Goal: Task Accomplishment & Management: Use online tool/utility

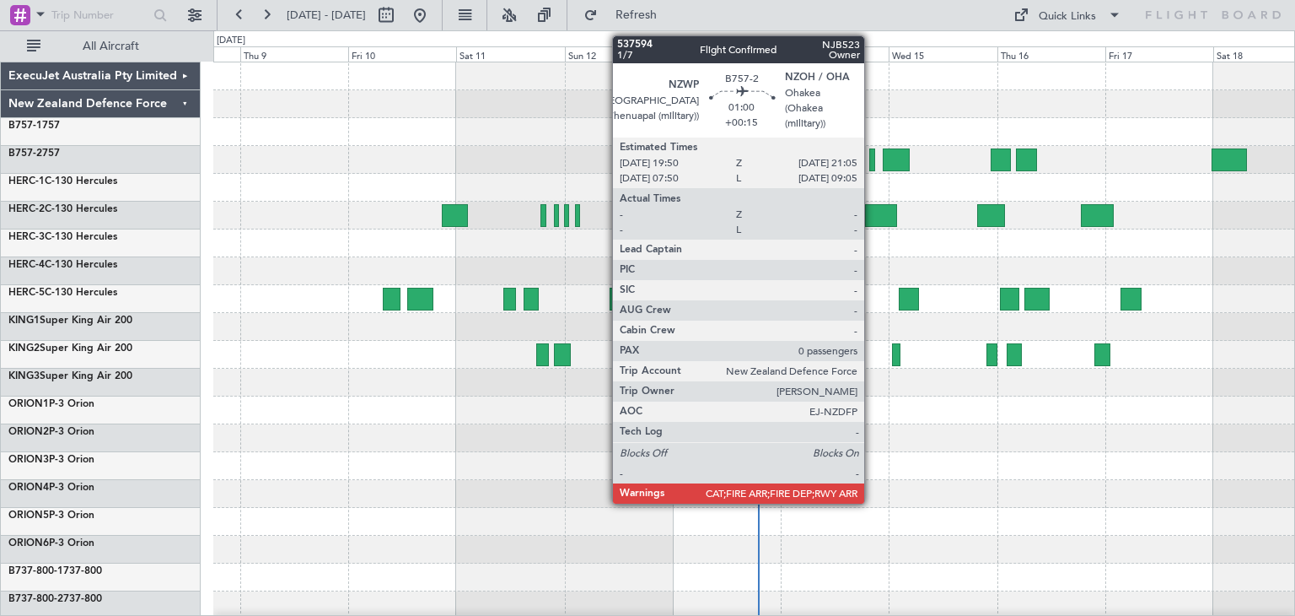
click at [872, 153] on div at bounding box center [873, 159] width 6 height 23
click at [871, 153] on div at bounding box center [873, 159] width 6 height 23
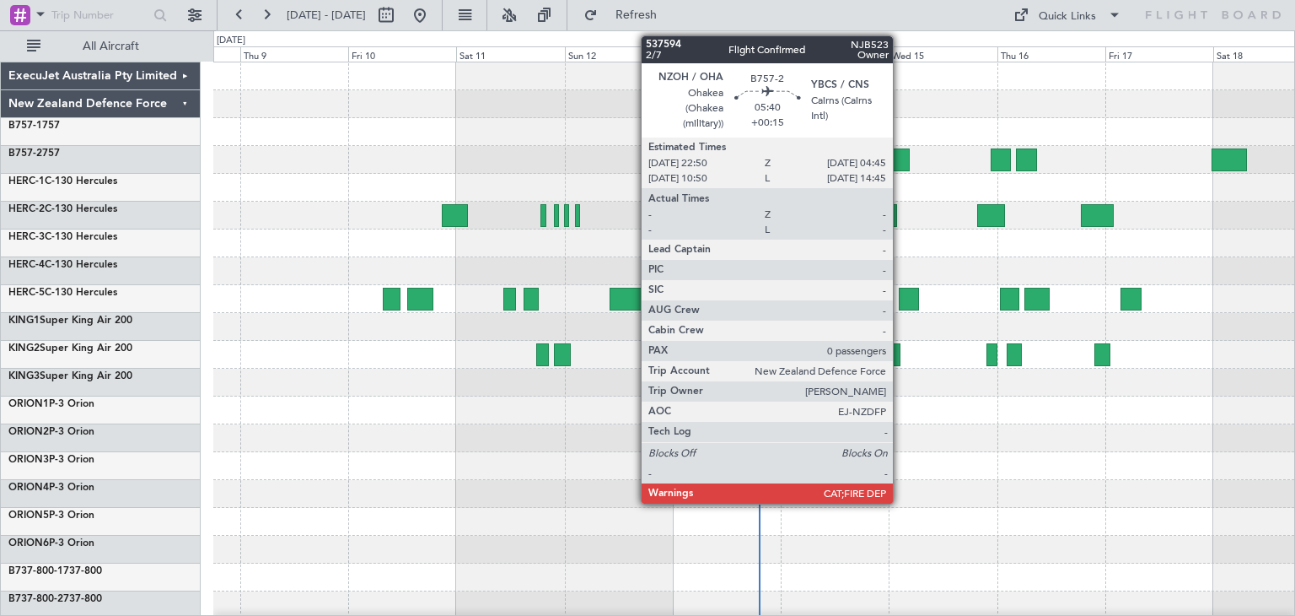
click at [901, 157] on div at bounding box center [896, 159] width 27 height 23
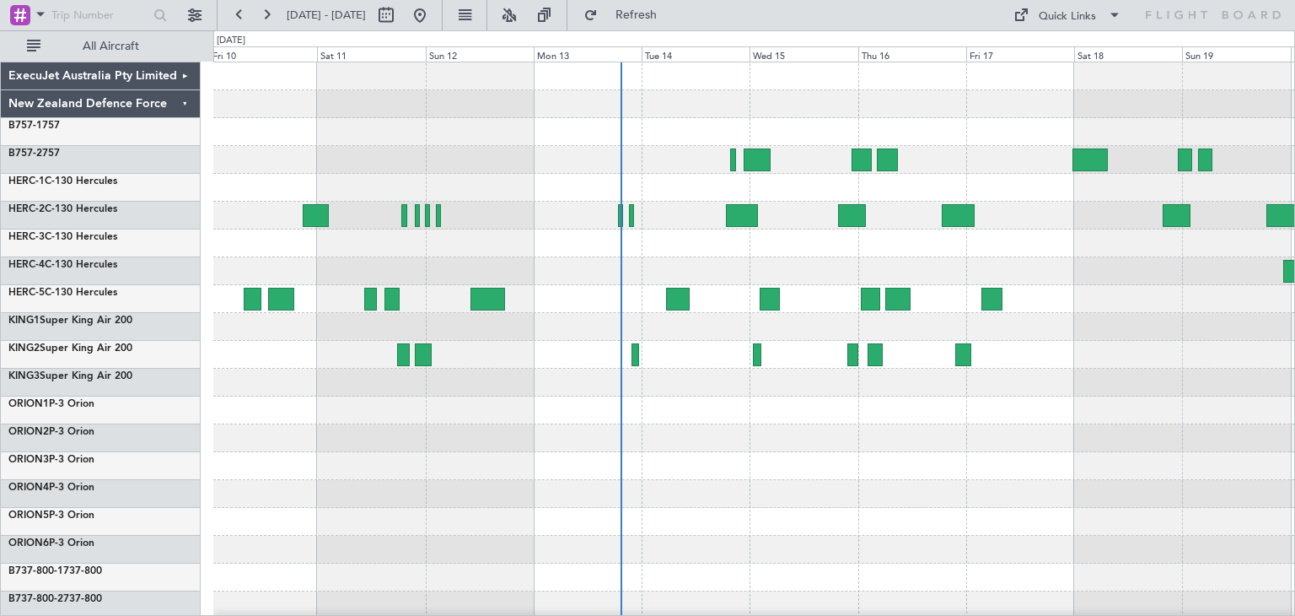
scroll to position [142, 0]
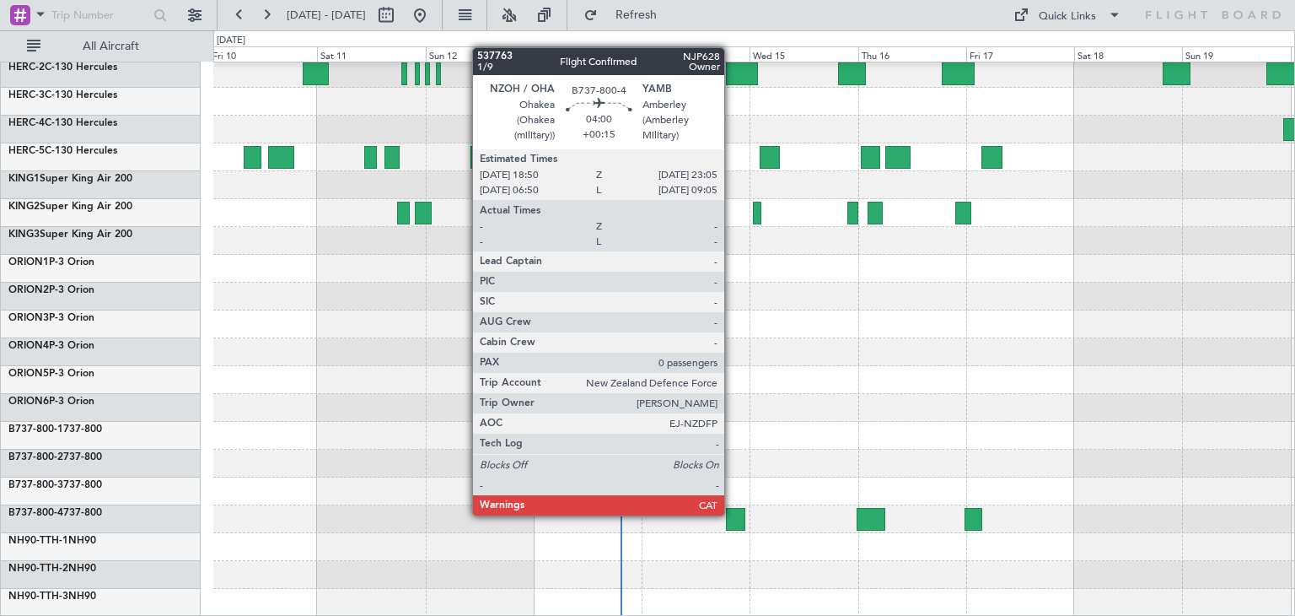
click at [732, 514] on div at bounding box center [735, 519] width 19 height 23
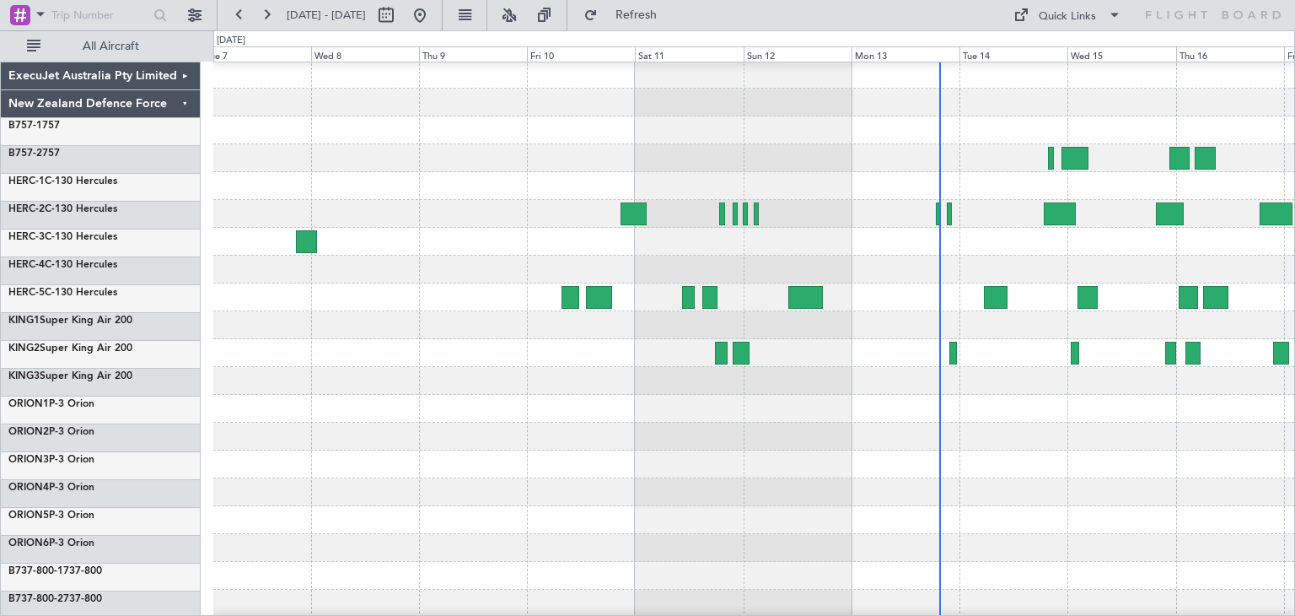
scroll to position [0, 0]
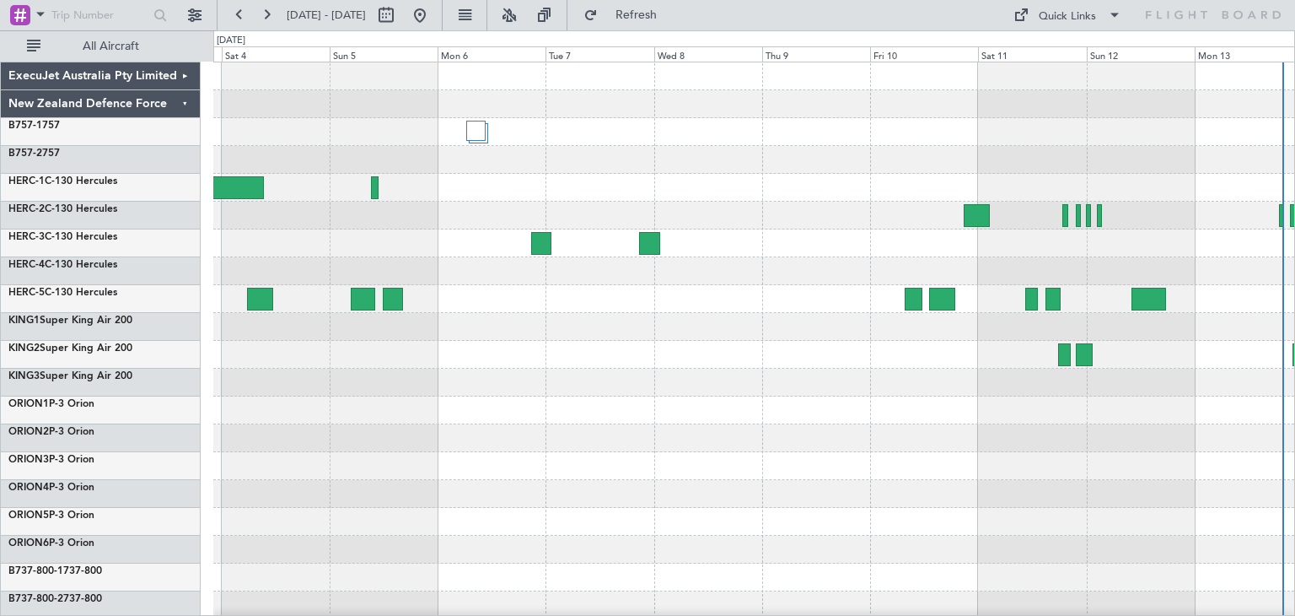
click at [1161, 316] on div at bounding box center [753, 410] width 1081 height 696
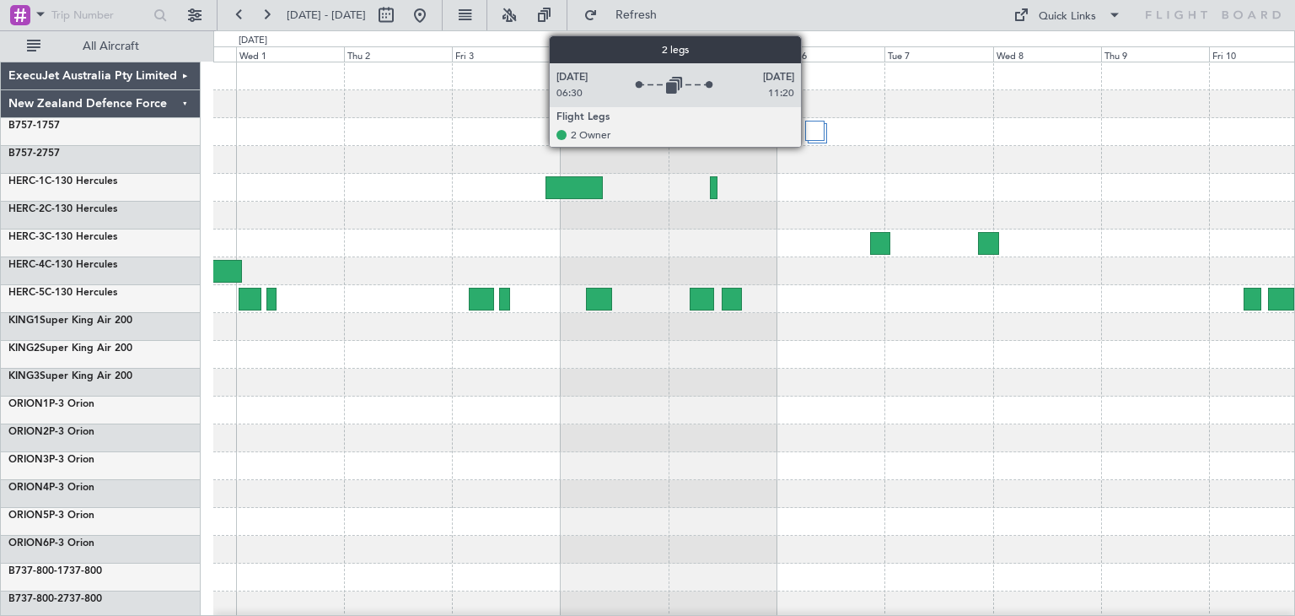
click at [809, 123] on div at bounding box center [814, 131] width 19 height 20
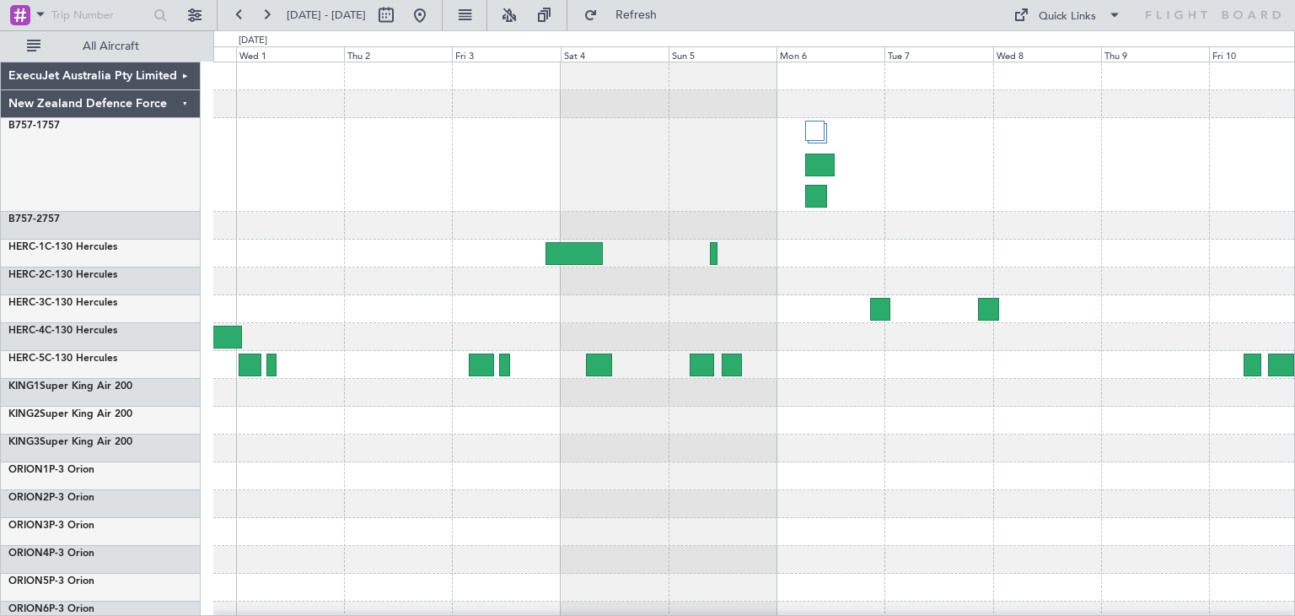
click at [804, 122] on div at bounding box center [753, 165] width 1081 height 94
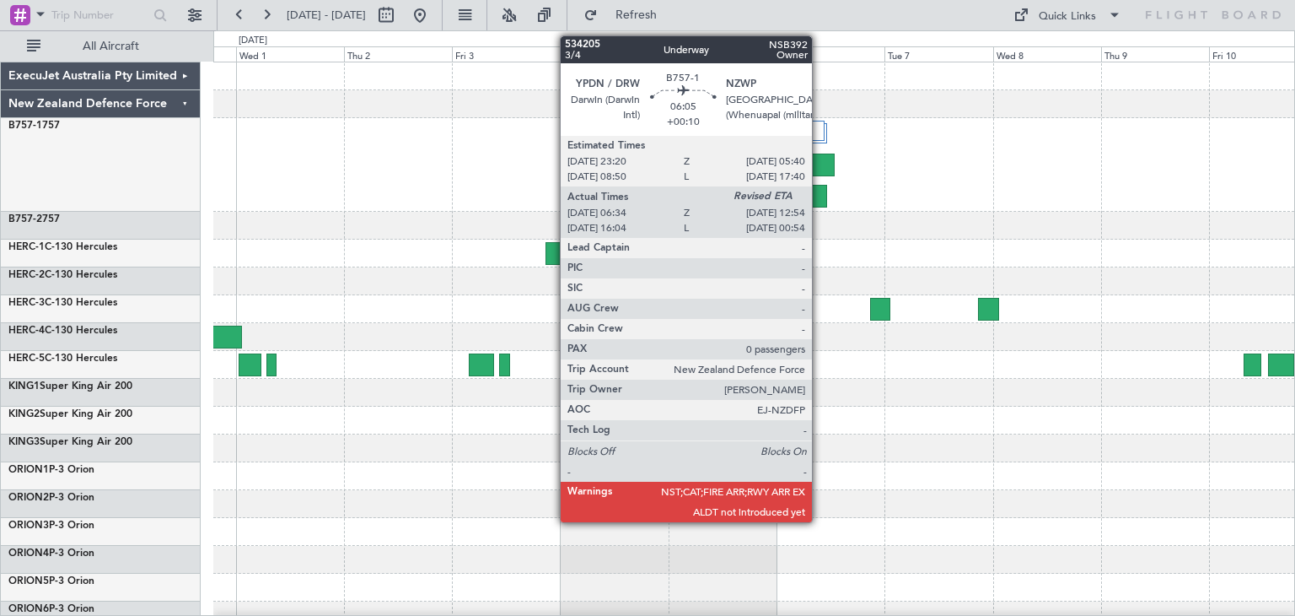
click at [820, 154] on div at bounding box center [819, 164] width 29 height 23
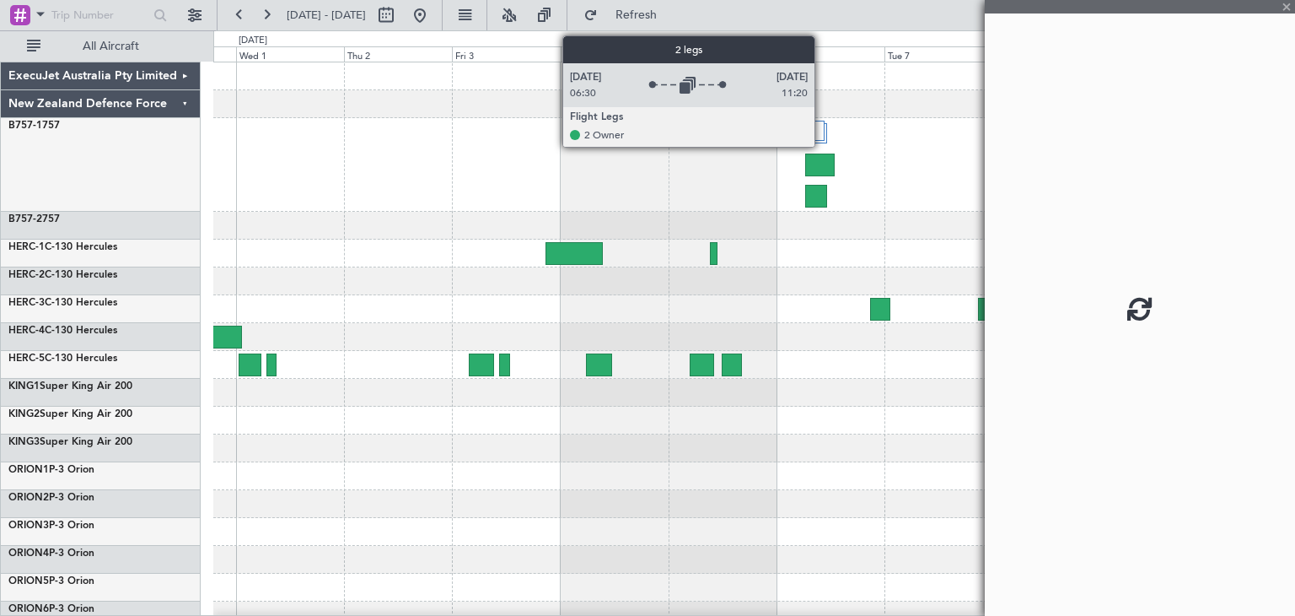
click at [823, 121] on div at bounding box center [814, 131] width 19 height 20
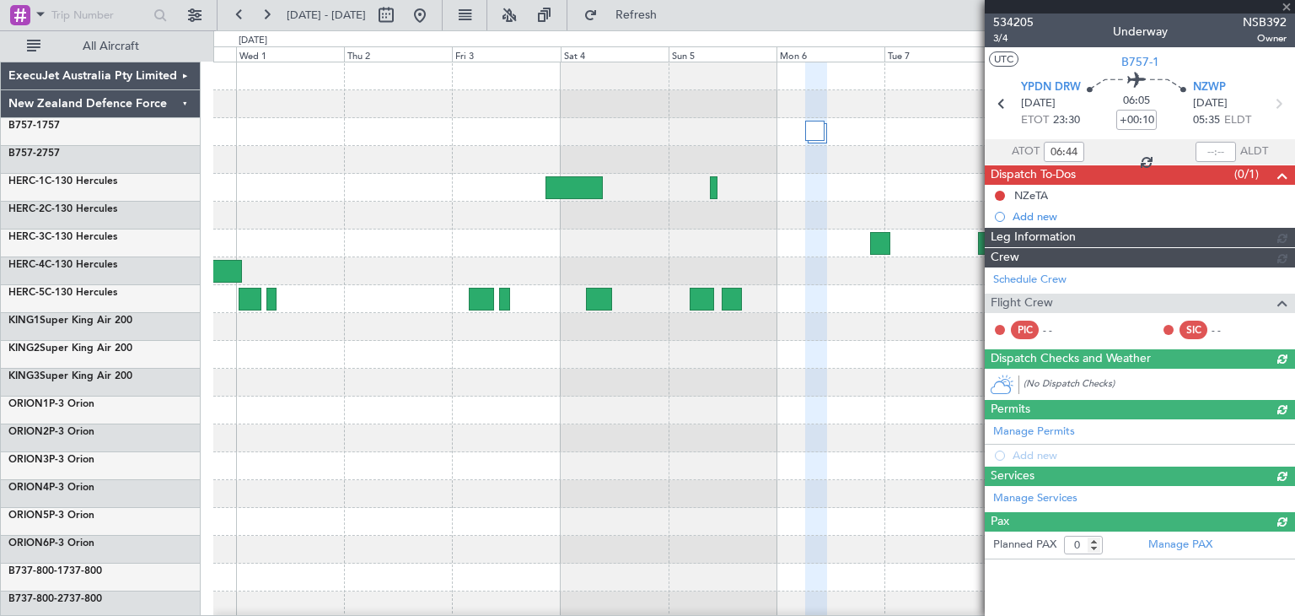
click at [1288, 8] on div at bounding box center [1140, 6] width 310 height 13
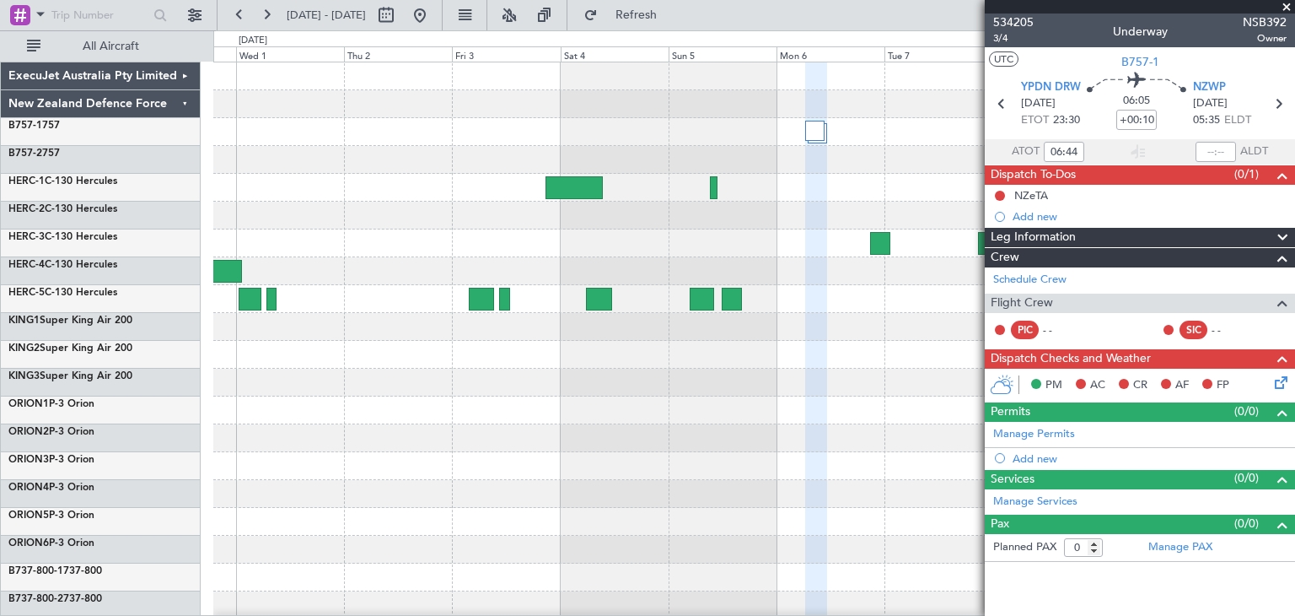
click at [1287, 6] on span at bounding box center [1287, 7] width 17 height 15
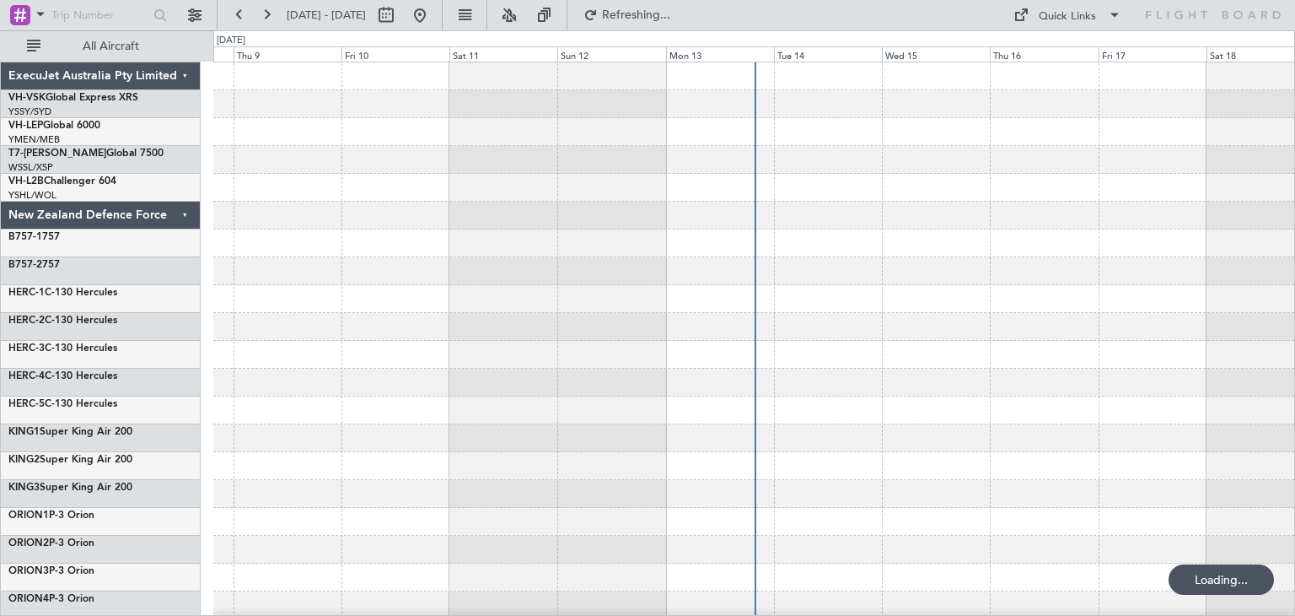
click at [188, 75] on div "ExecuJet Australia Pty Limited" at bounding box center [101, 76] width 200 height 28
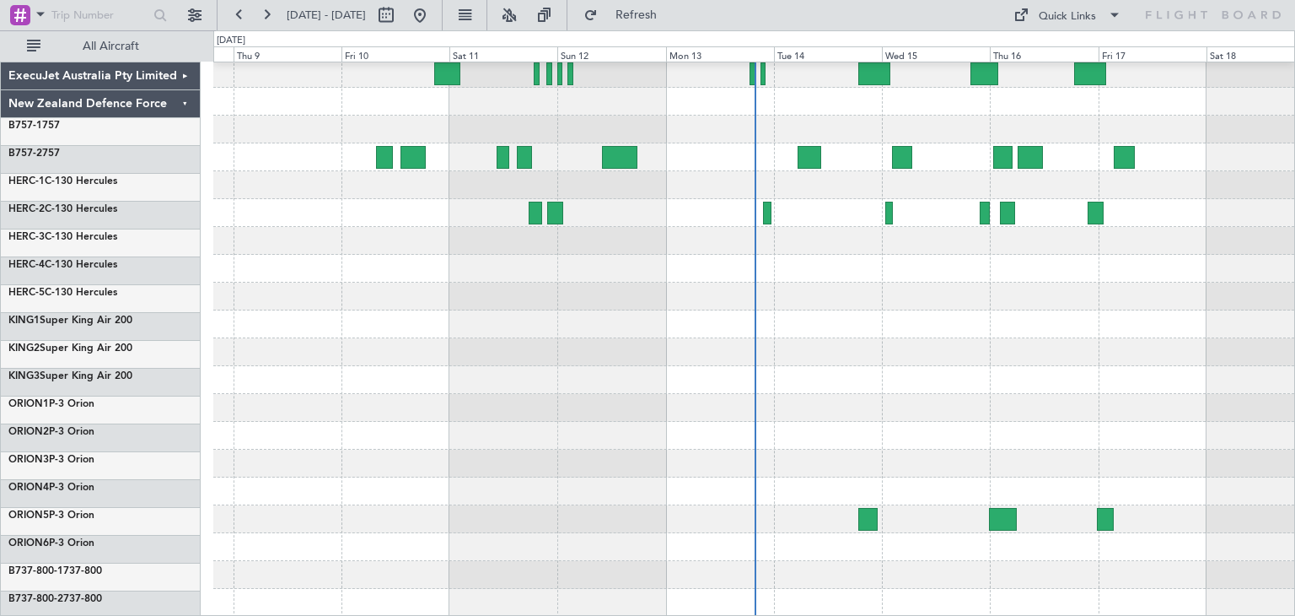
scroll to position [142, 0]
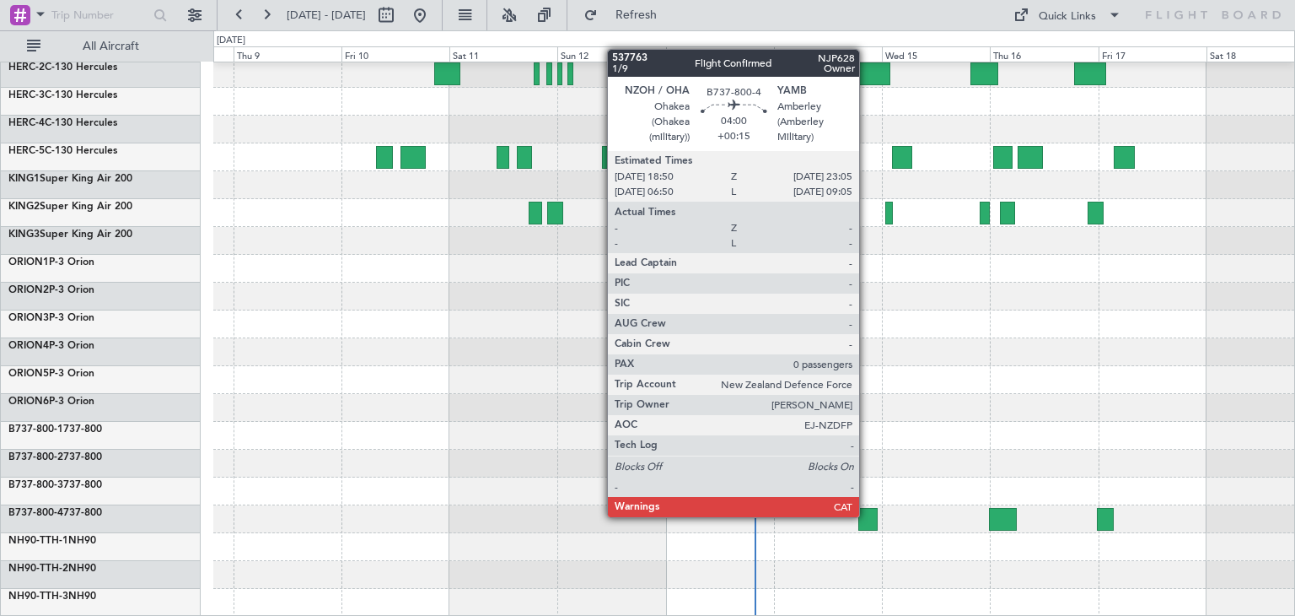
click at [867, 515] on div at bounding box center [868, 519] width 19 height 23
